Goal: Find specific page/section: Find specific page/section

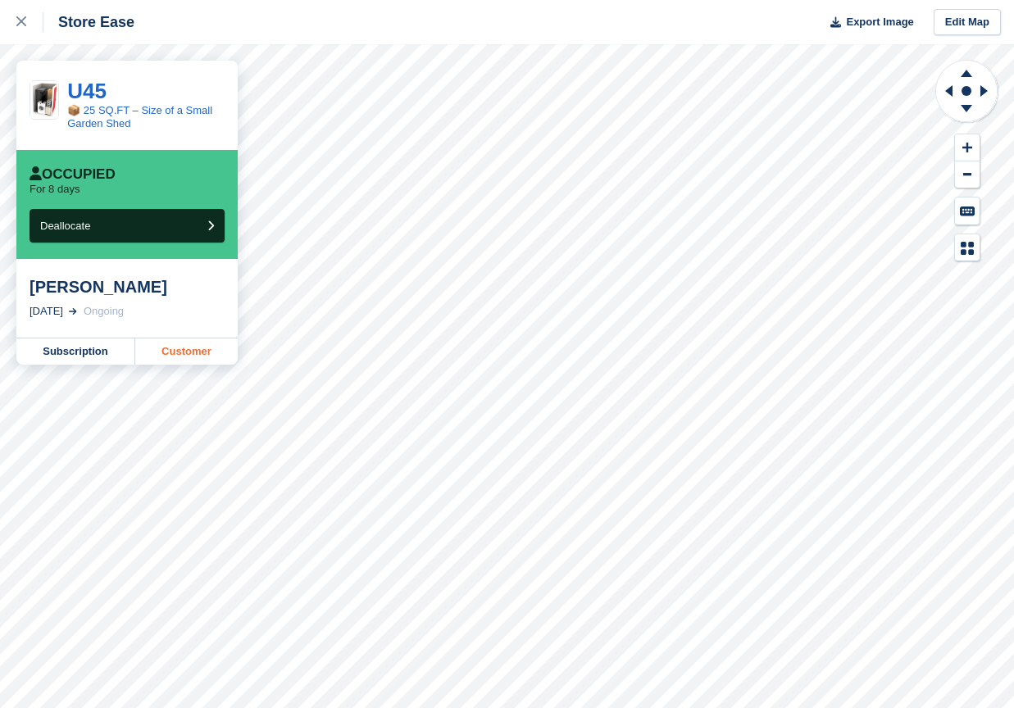
click at [179, 356] on link "Customer" at bounding box center [186, 351] width 102 height 26
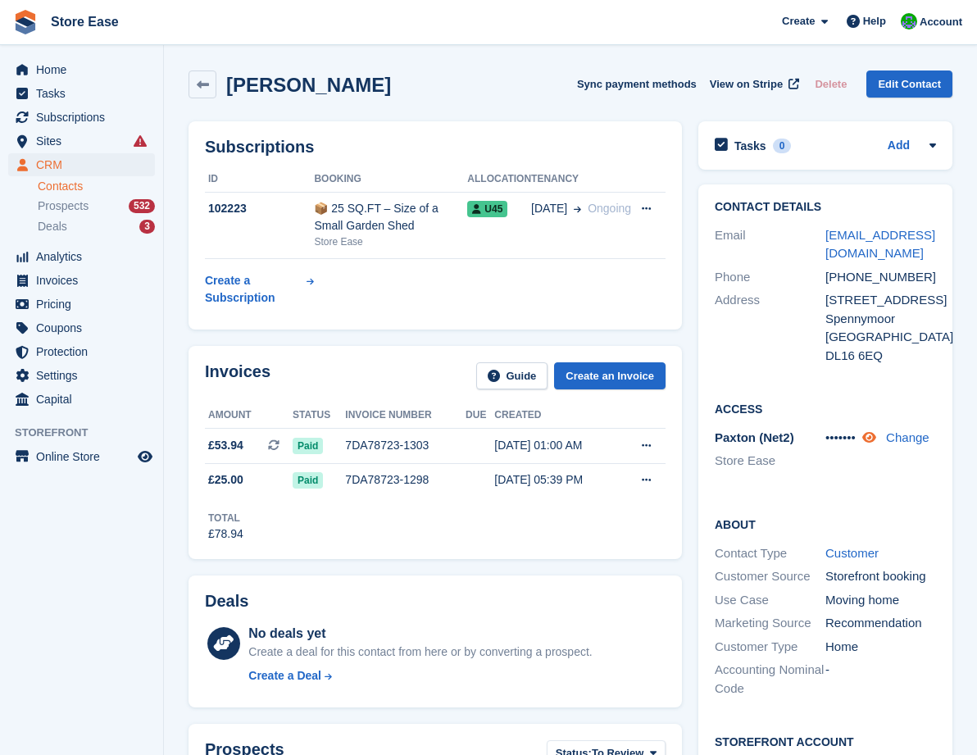
click at [876, 443] on icon at bounding box center [869, 437] width 14 height 12
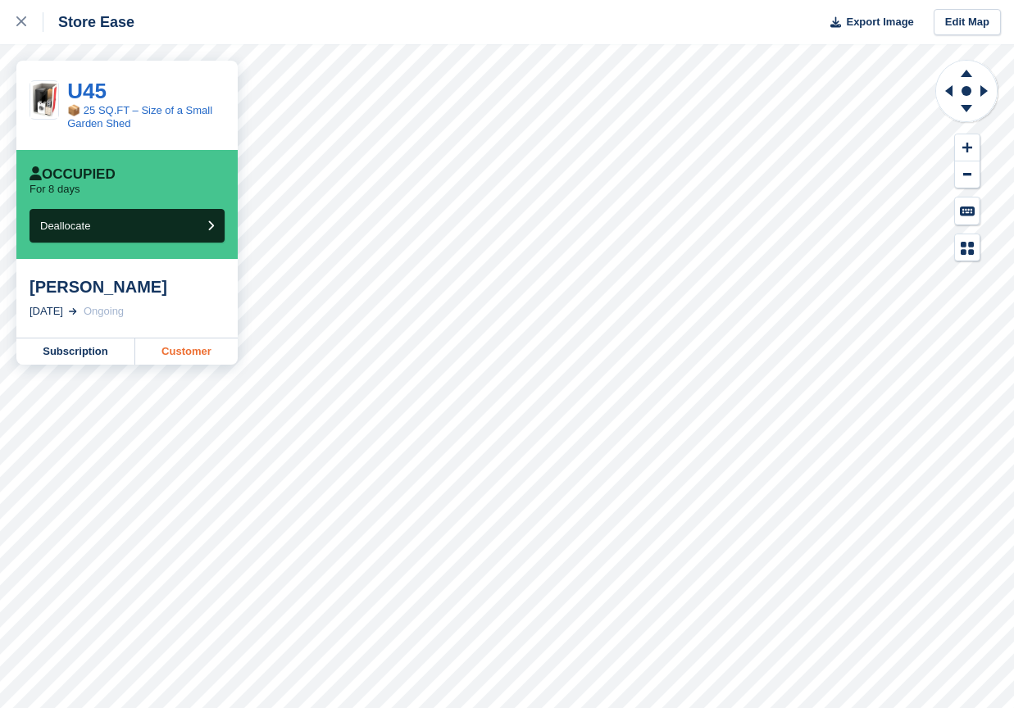
click at [179, 350] on link "Customer" at bounding box center [186, 351] width 102 height 26
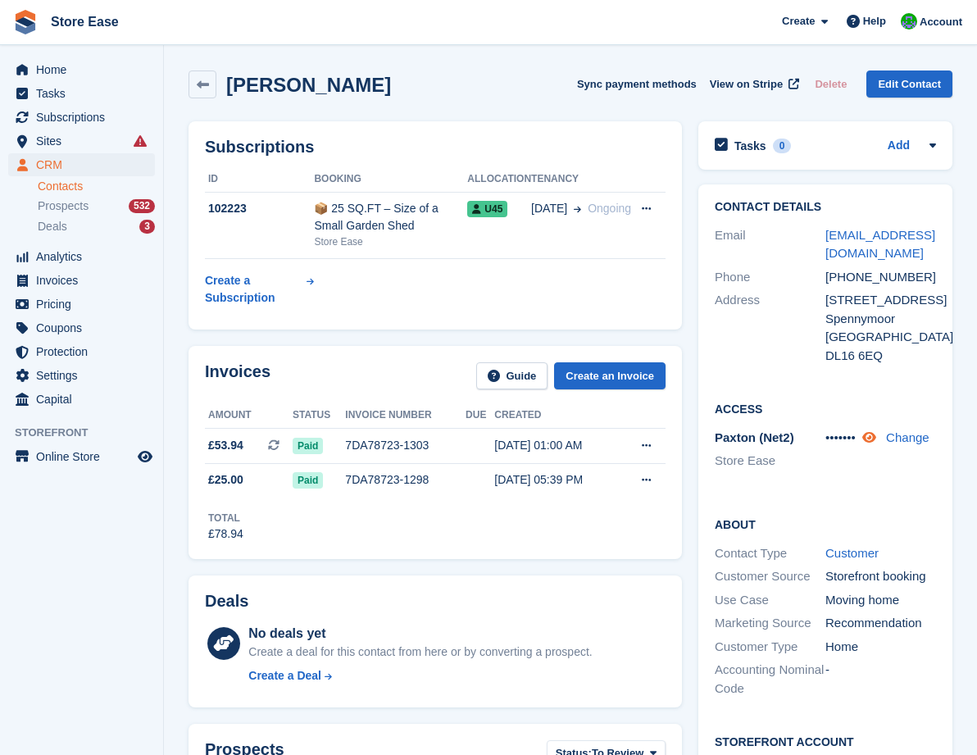
click at [875, 440] on icon at bounding box center [869, 437] width 14 height 12
